Goal: Information Seeking & Learning: Understand process/instructions

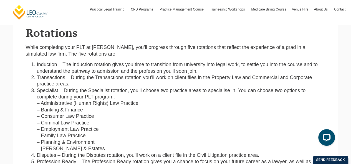
scroll to position [1006, 0]
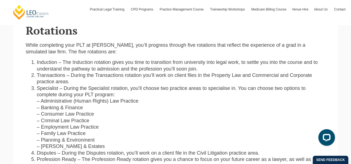
click at [78, 116] on li "Specialist – During the Specialist rotation, you’ll choose two practice areas t…" at bounding box center [181, 117] width 288 height 65
click at [68, 102] on li "Specialist – During the Specialist rotation, you’ll choose two practice areas t…" at bounding box center [181, 117] width 288 height 65
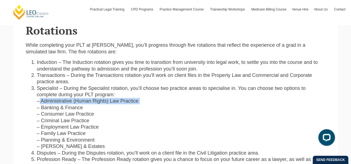
click at [68, 102] on li "Specialist – During the Specialist rotation, you’ll choose two practice areas t…" at bounding box center [181, 117] width 288 height 65
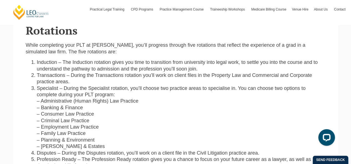
click at [70, 116] on li "Specialist – During the Specialist rotation, you’ll choose two practice areas t…" at bounding box center [181, 117] width 288 height 65
click at [108, 132] on li "Specialist – During the Specialist rotation, you’ll choose two practice areas t…" at bounding box center [181, 117] width 288 height 65
